Goal: Information Seeking & Learning: Learn about a topic

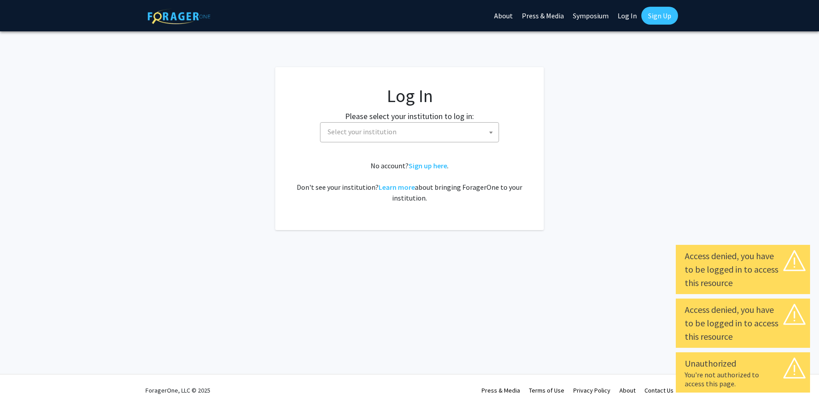
select select
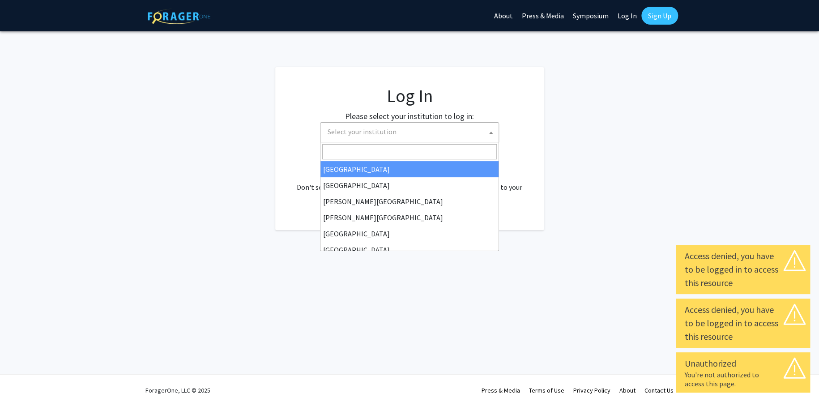
click at [402, 139] on span "Select your institution" at bounding box center [411, 132] width 175 height 18
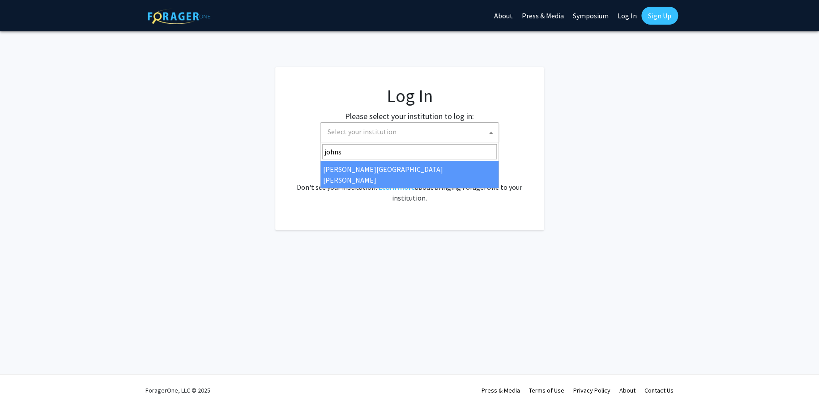
type input "johns"
select select "1"
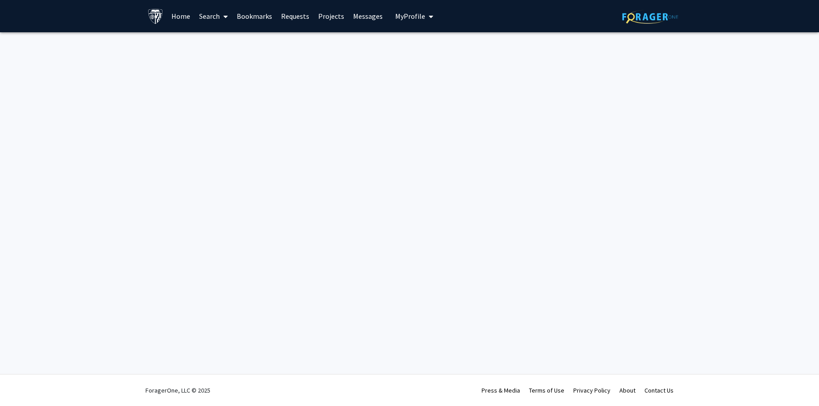
click at [179, 13] on link "Home" at bounding box center [181, 15] width 28 height 31
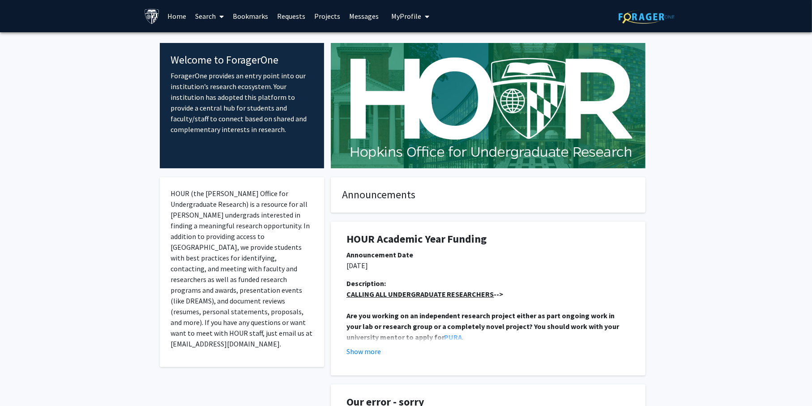
click at [320, 18] on link "Projects" at bounding box center [327, 15] width 35 height 31
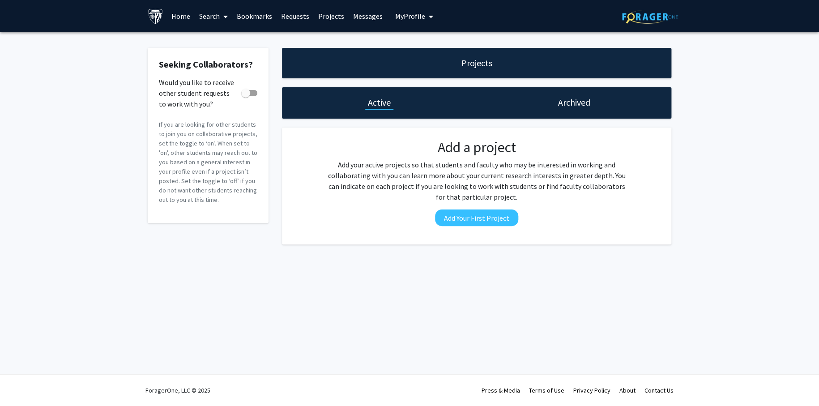
click at [294, 14] on link "Requests" at bounding box center [295, 15] width 37 height 31
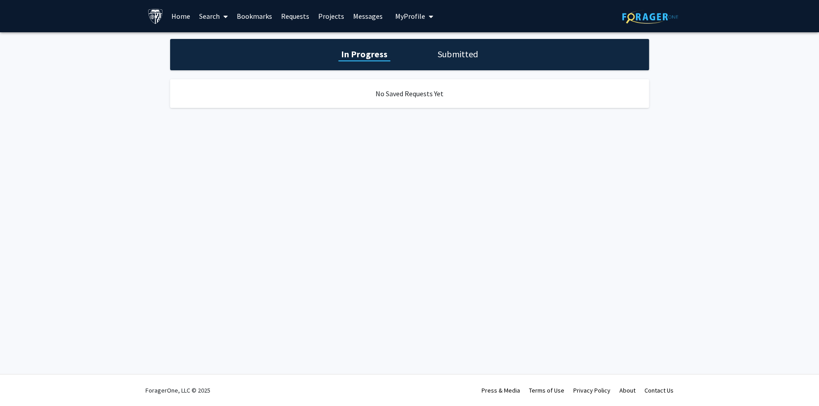
click at [257, 18] on link "Bookmarks" at bounding box center [254, 15] width 44 height 31
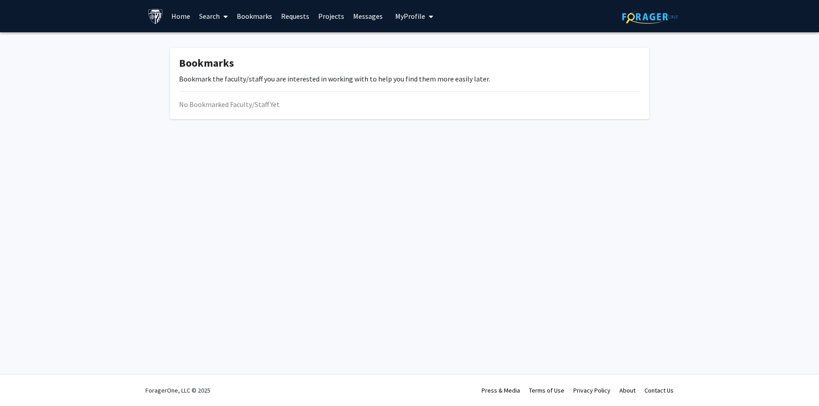
click at [214, 19] on link "Search" at bounding box center [214, 15] width 38 height 31
click at [227, 39] on span "Faculty/Staff" at bounding box center [228, 41] width 66 height 18
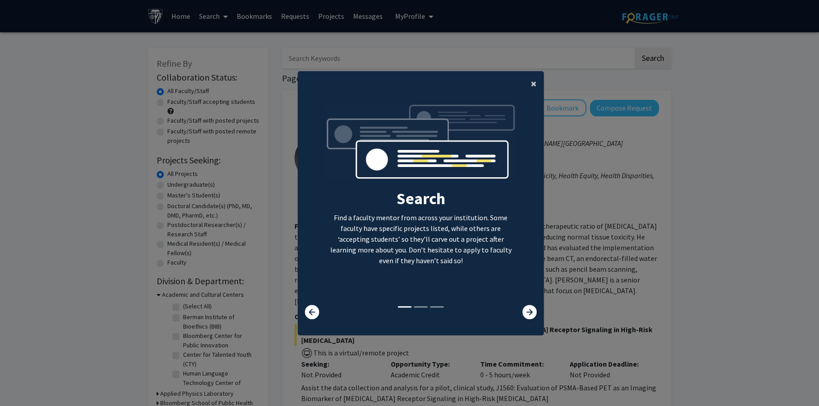
click at [531, 80] on span "×" at bounding box center [534, 84] width 6 height 14
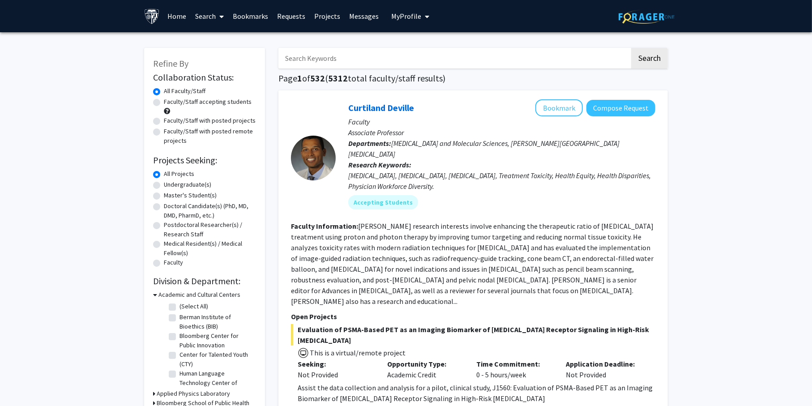
click at [164, 193] on label "Master's Student(s)" at bounding box center [190, 195] width 53 height 9
click at [164, 193] on input "Master's Student(s)" at bounding box center [167, 194] width 6 height 6
radio input "true"
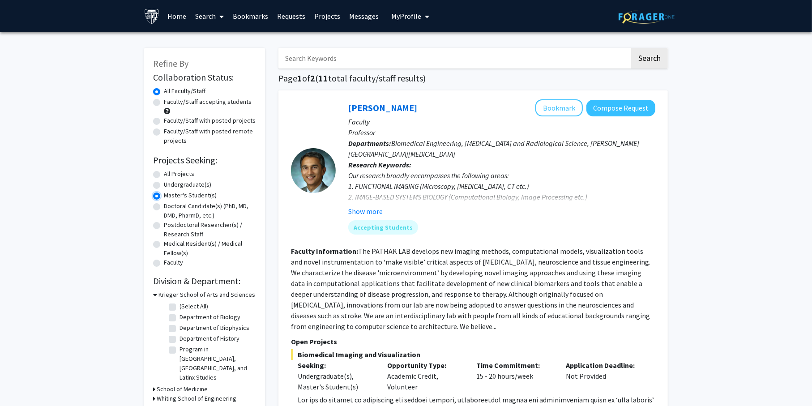
scroll to position [47, 0]
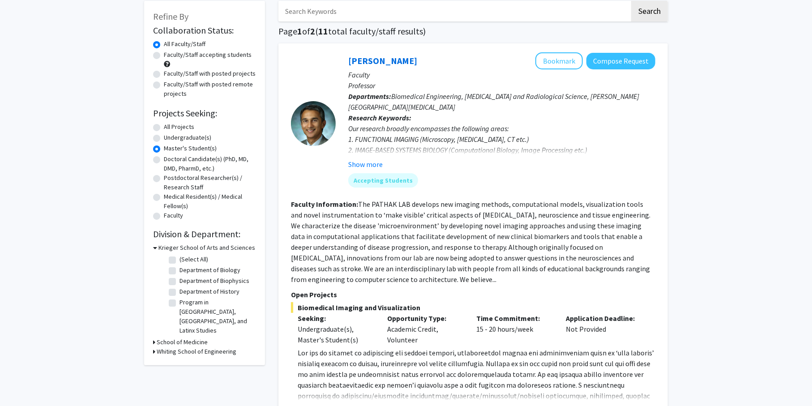
click at [164, 86] on label "Faculty/Staff with posted remote projects" at bounding box center [210, 89] width 92 height 19
click at [164, 86] on input "Faculty/Staff with posted remote projects" at bounding box center [167, 83] width 6 height 6
radio input "true"
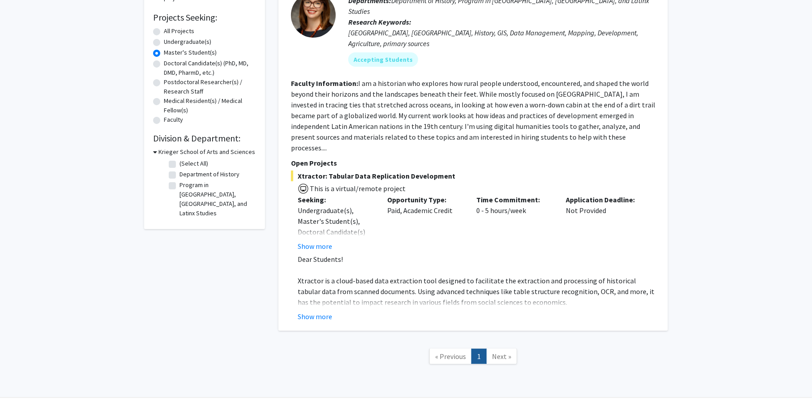
scroll to position [145, 0]
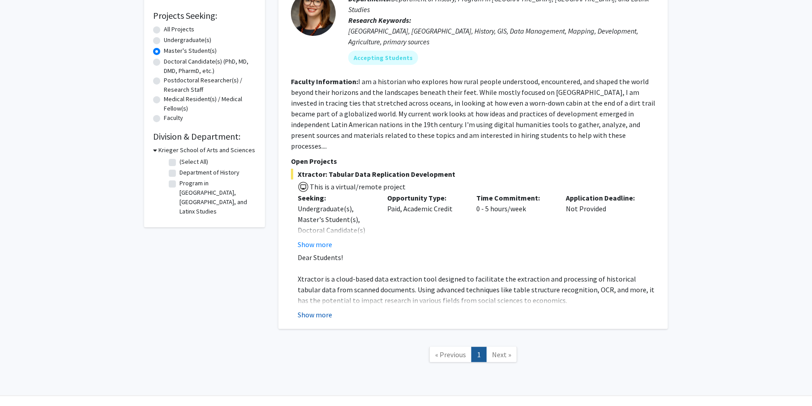
click at [323, 309] on button "Show more" at bounding box center [315, 314] width 34 height 11
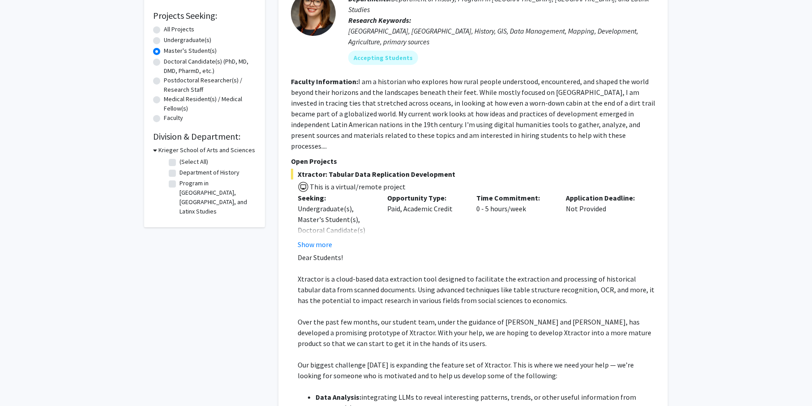
click at [323, 306] on p at bounding box center [477, 311] width 358 height 11
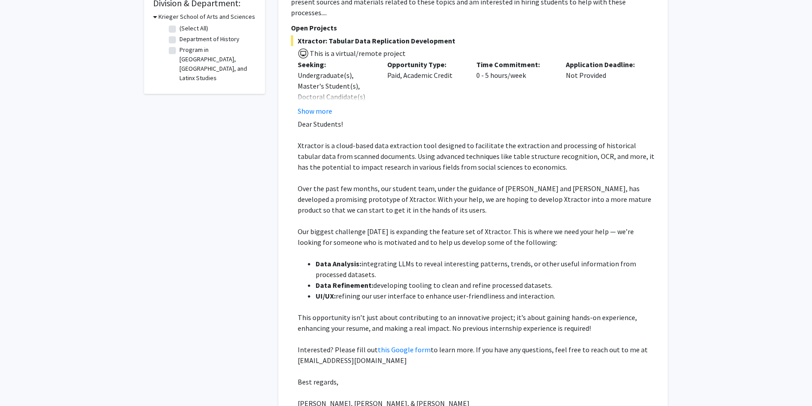
scroll to position [278, 0]
click at [317, 106] on button "Show more" at bounding box center [315, 111] width 34 height 11
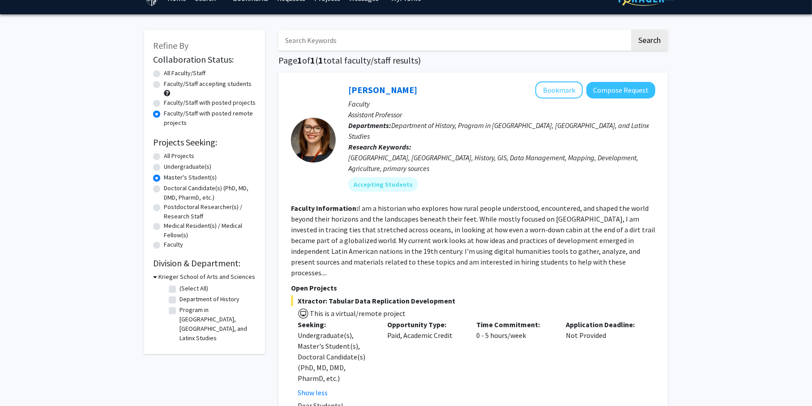
scroll to position [18, 0]
click at [164, 84] on label "Faculty/Staff accepting students" at bounding box center [208, 83] width 88 height 9
click at [164, 84] on input "Faculty/Staff accepting students" at bounding box center [167, 82] width 6 height 6
radio input "true"
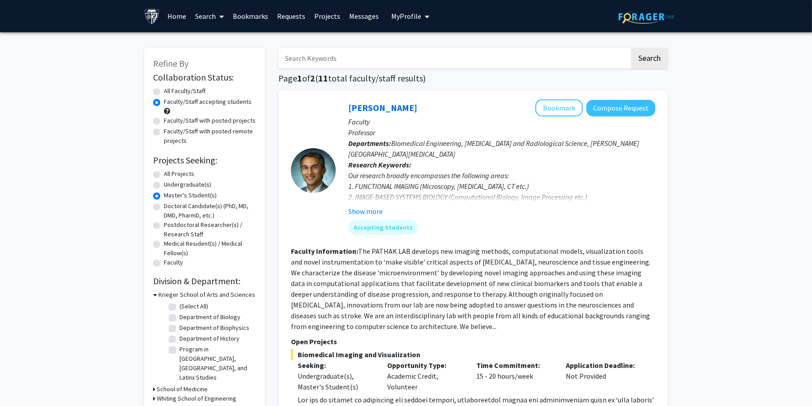
click at [164, 91] on label "All Faculty/Staff" at bounding box center [185, 90] width 42 height 9
click at [164, 91] on input "All Faculty/Staff" at bounding box center [167, 89] width 6 height 6
radio input "true"
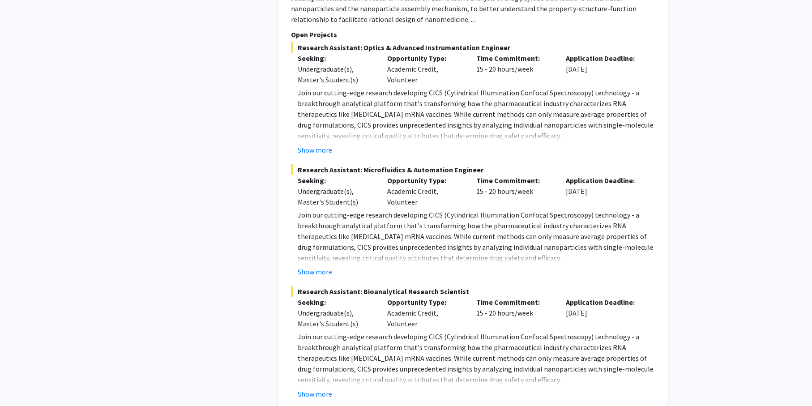
scroll to position [4006, 0]
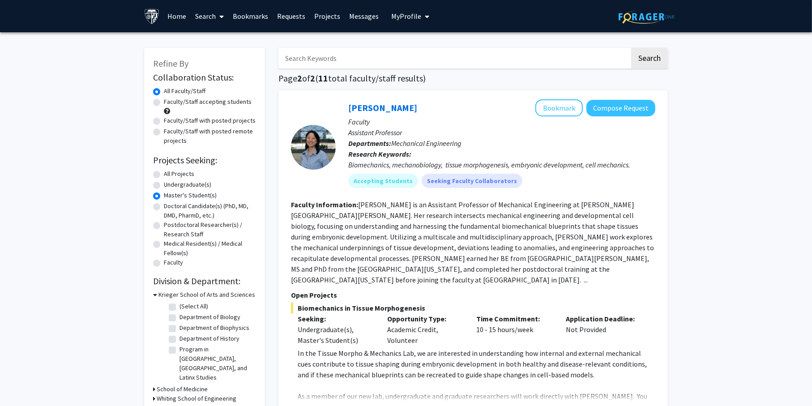
click at [215, 11] on link "Search" at bounding box center [210, 15] width 38 height 31
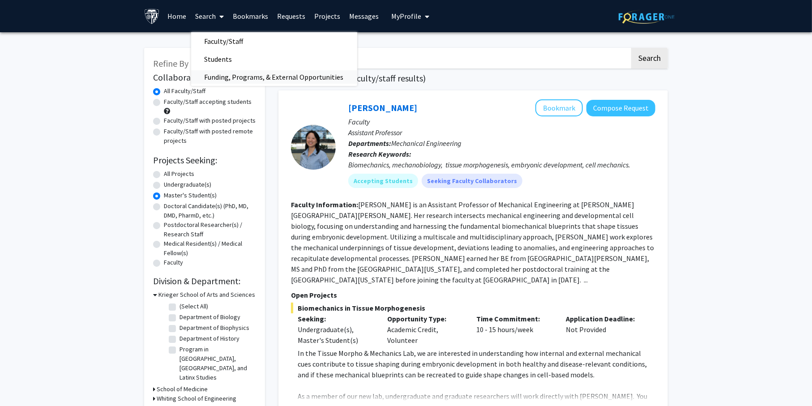
click at [220, 74] on span "Funding, Programs, & External Opportunities" at bounding box center [274, 77] width 166 height 18
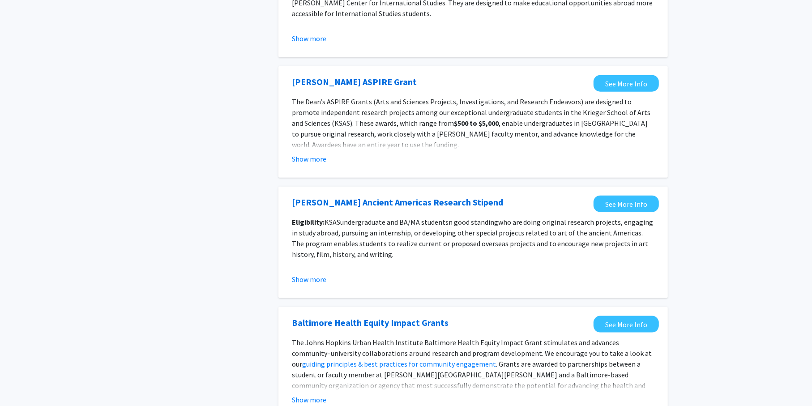
scroll to position [937, 0]
